Goal: Communication & Community: Connect with others

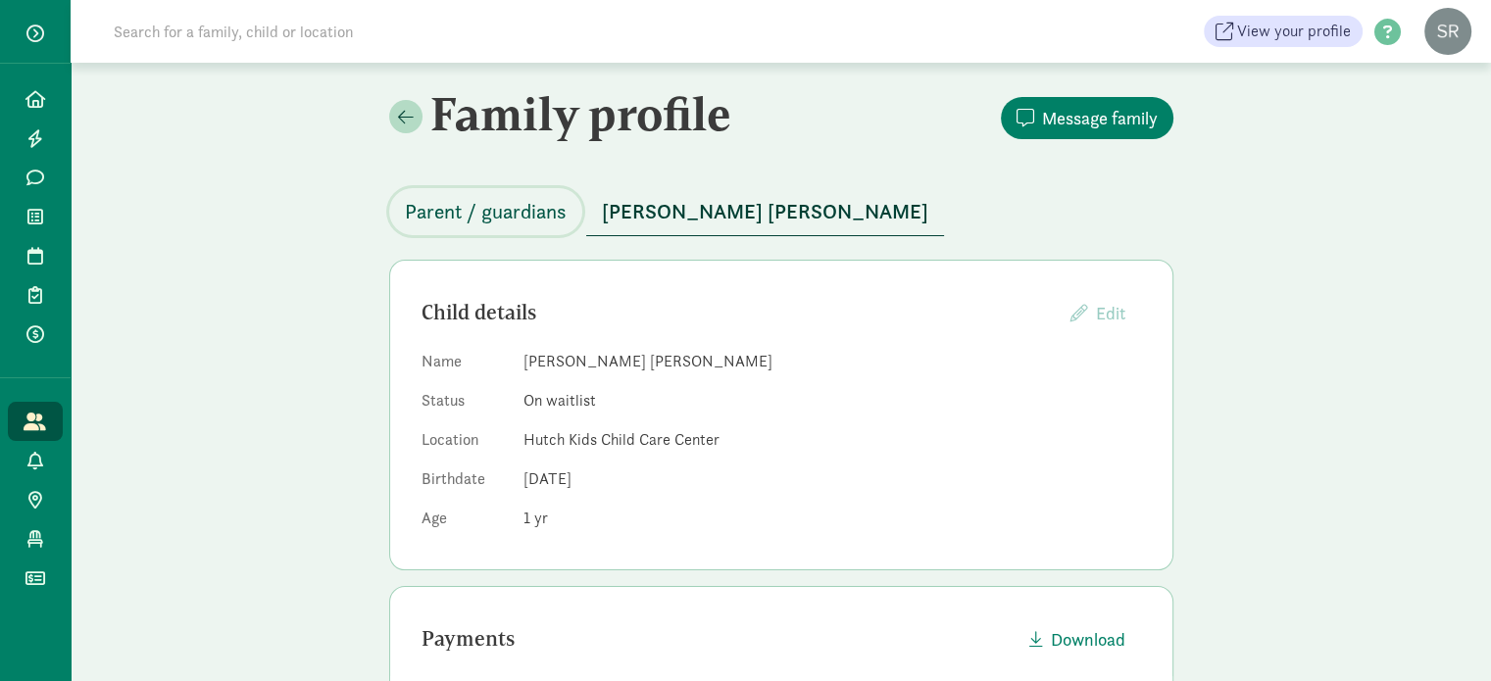
click at [475, 203] on span "Parent / guardians" at bounding box center [486, 211] width 162 height 31
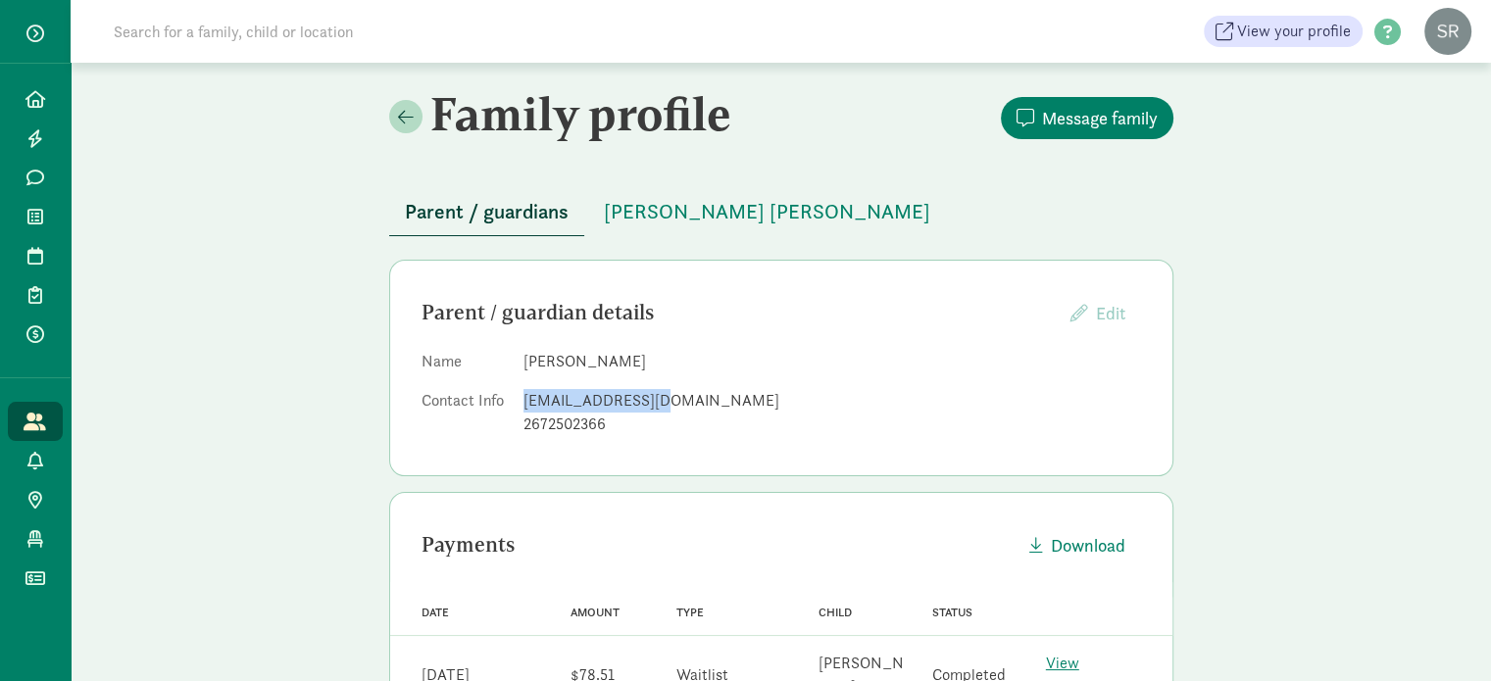
drag, startPoint x: 522, startPoint y: 402, endPoint x: 679, endPoint y: 403, distance: 156.8
click at [679, 403] on div "[EMAIL_ADDRESS][DOMAIN_NAME]" at bounding box center [832, 401] width 618 height 24
copy div "[EMAIL_ADDRESS][DOMAIN_NAME]"
click at [423, 42] on input at bounding box center [377, 31] width 550 height 39
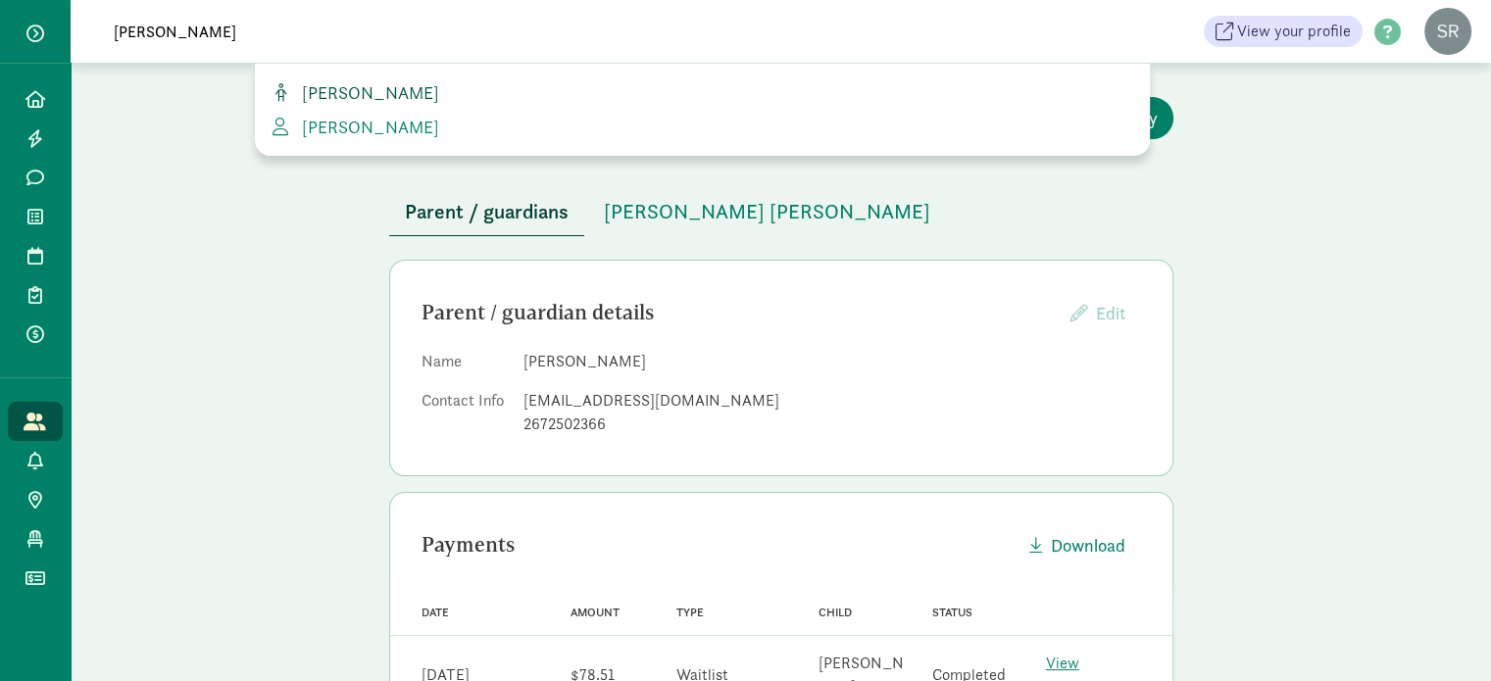
type input "[PERSON_NAME]"
click at [347, 89] on span "[PERSON_NAME]" at bounding box center [366, 92] width 145 height 23
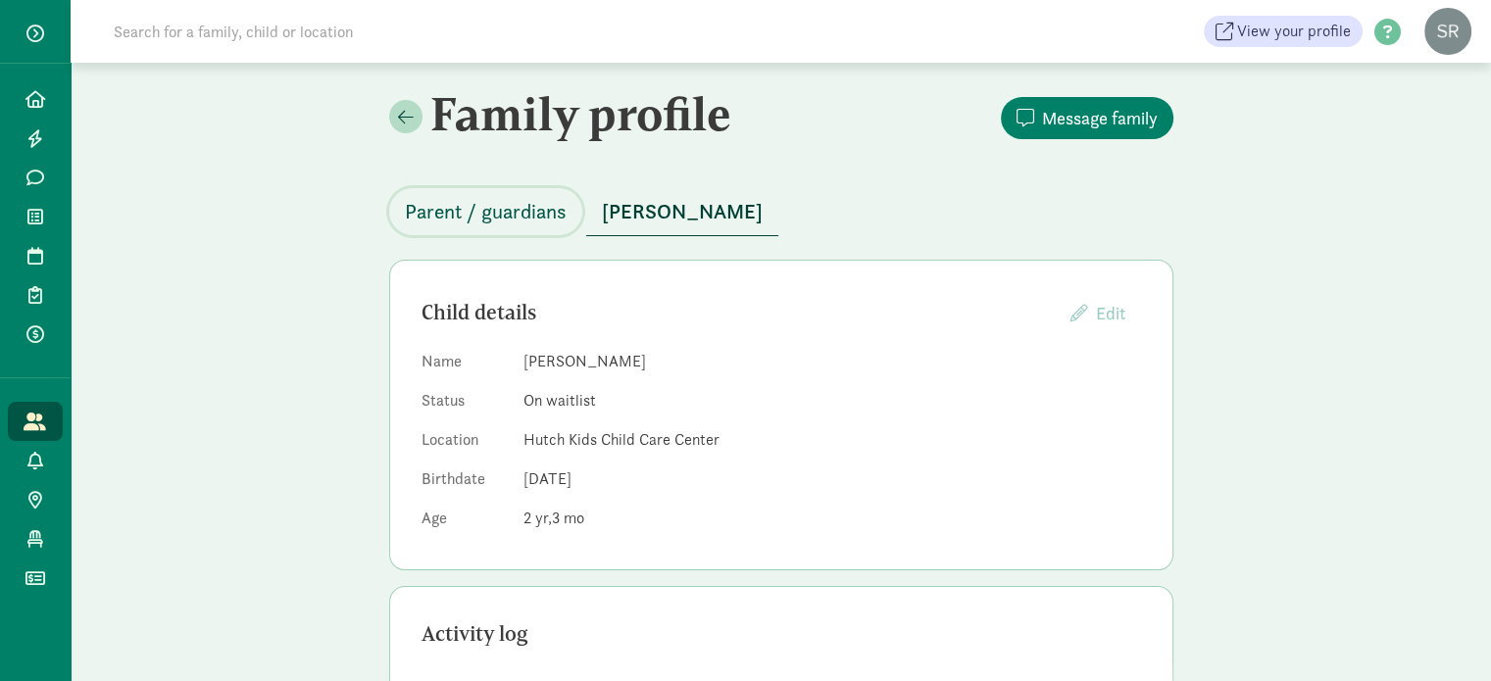
click at [490, 208] on span "Parent / guardians" at bounding box center [486, 211] width 162 height 31
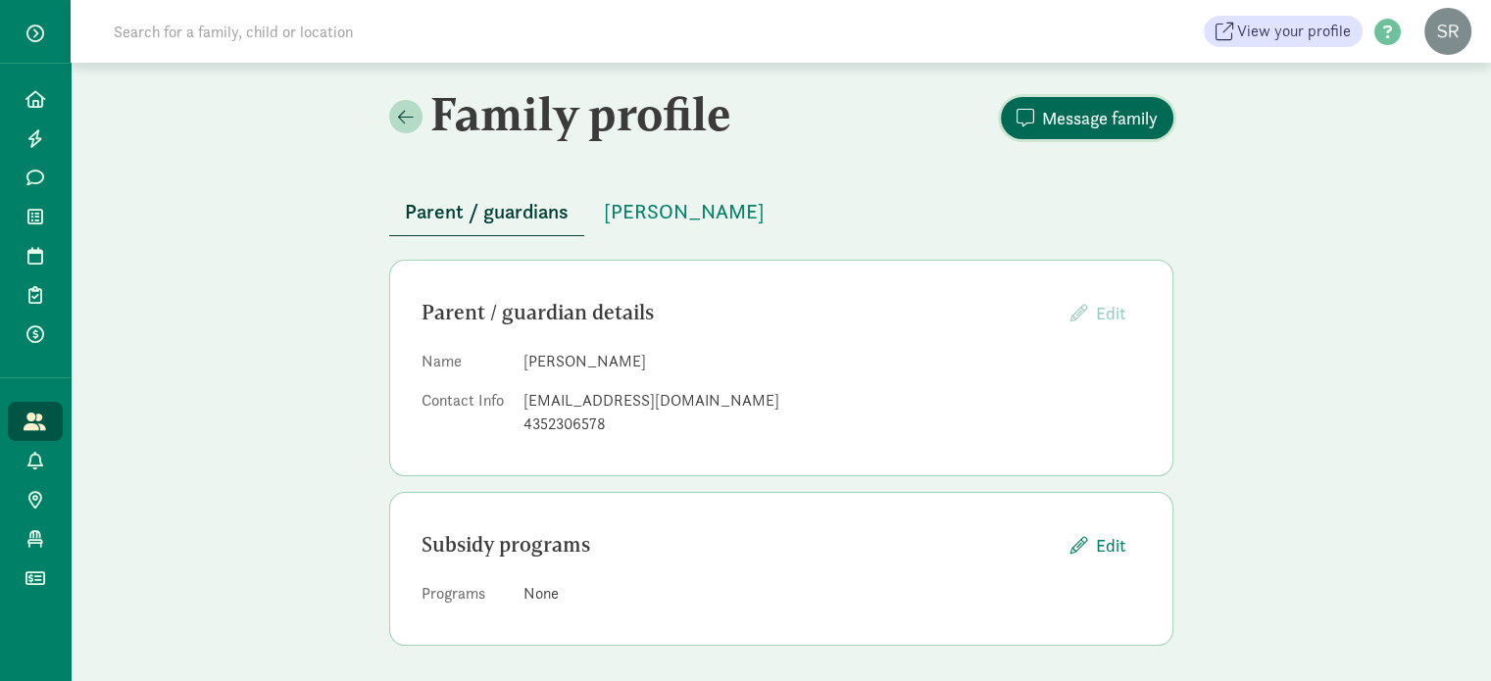
click at [1074, 129] on span "Message family" at bounding box center [1100, 118] width 116 height 26
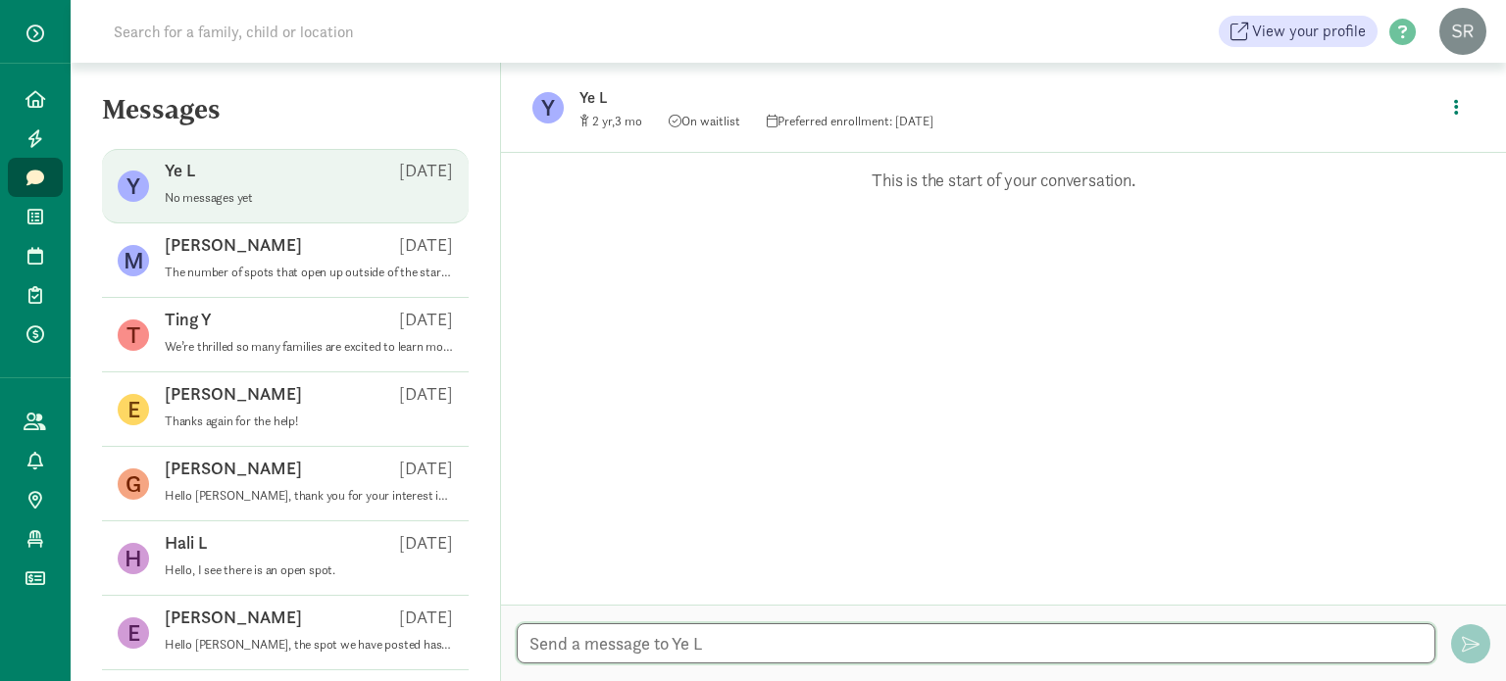
click at [583, 653] on textarea at bounding box center [976, 643] width 918 height 40
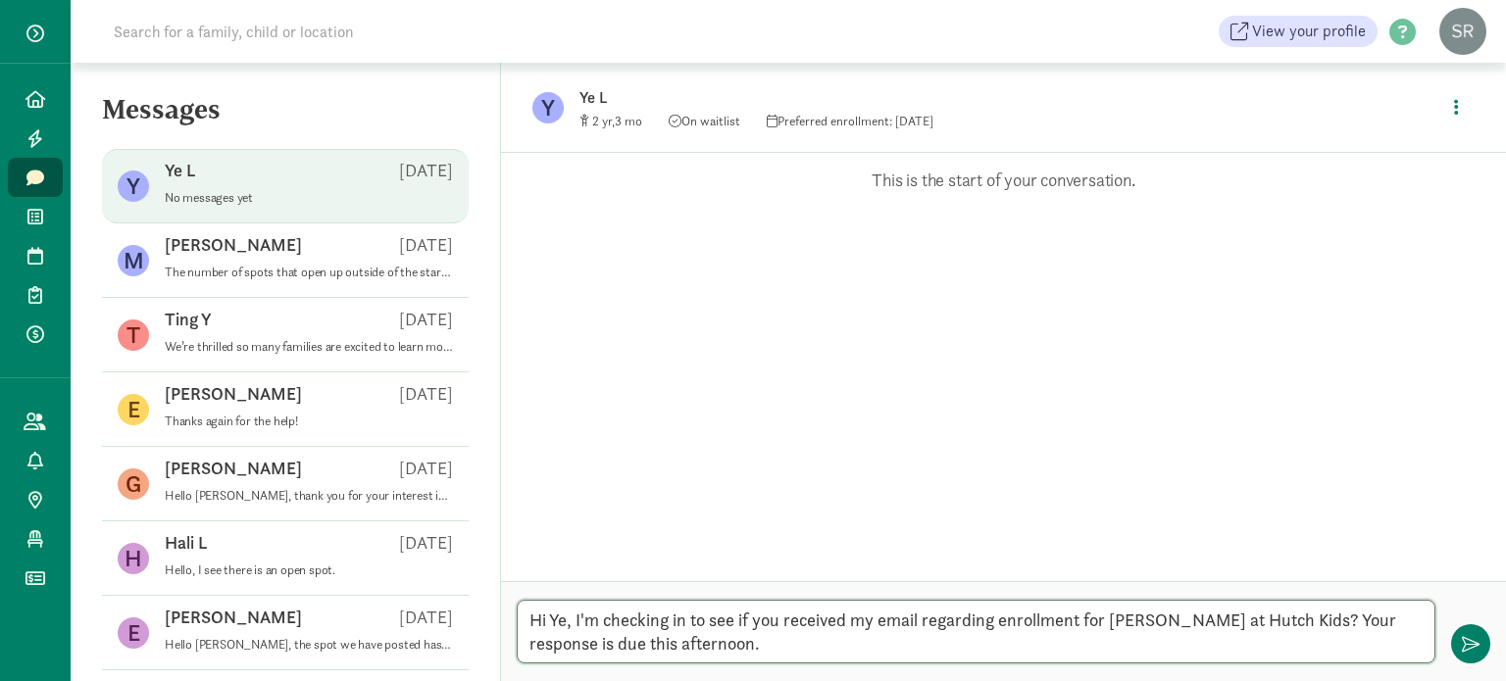
type textarea "Hi Ye, I'm checking in to see if you received my email regarding enrollment for…"
click at [1478, 645] on span "button" at bounding box center [1471, 644] width 18 height 18
